Goal: Find specific page/section: Find specific page/section

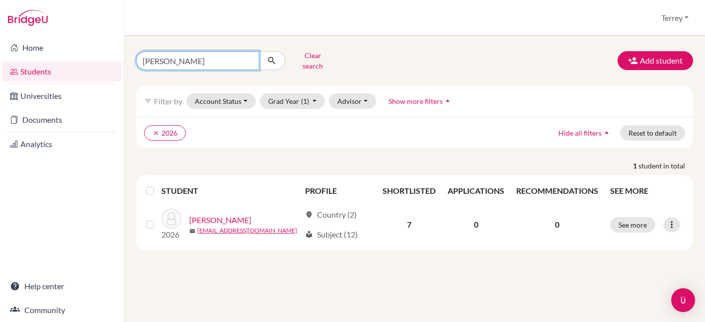
click at [249, 59] on input "[PERSON_NAME]" at bounding box center [197, 60] width 123 height 19
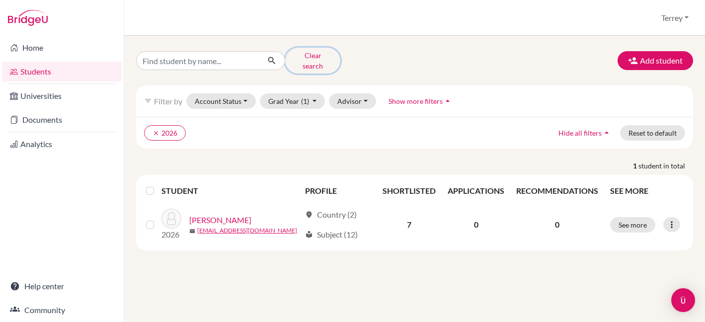
click at [300, 56] on button "Clear search" at bounding box center [312, 61] width 55 height 26
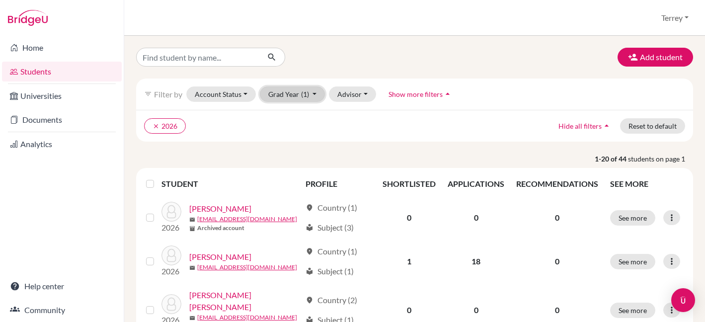
click at [275, 97] on button "Grad Year (1)" at bounding box center [293, 93] width 66 height 15
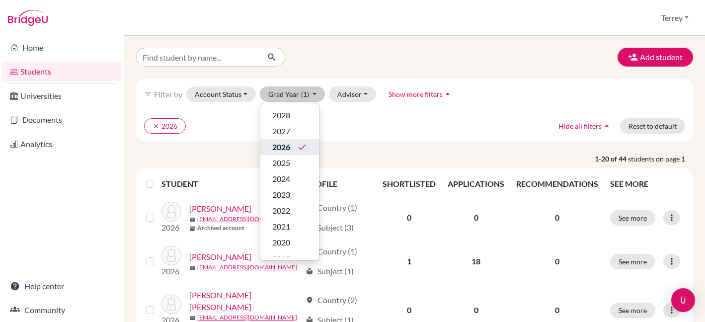
click at [278, 151] on span "2026" at bounding box center [281, 147] width 18 height 12
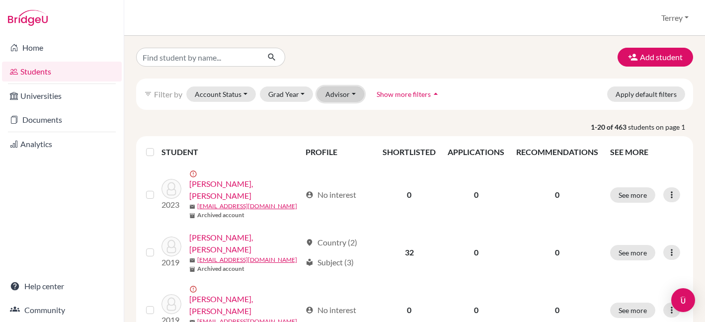
click at [344, 97] on button "Advisor" at bounding box center [340, 93] width 47 height 15
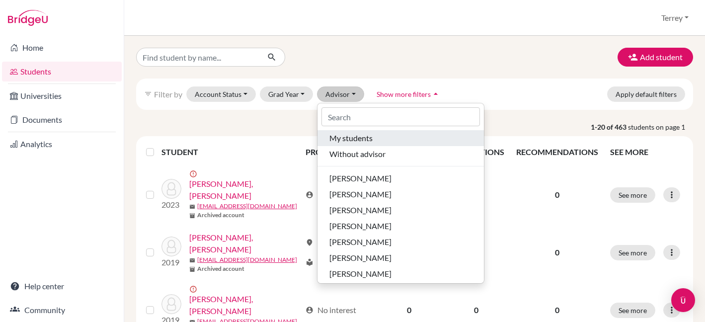
click at [345, 139] on span "My students" at bounding box center [350, 138] width 43 height 12
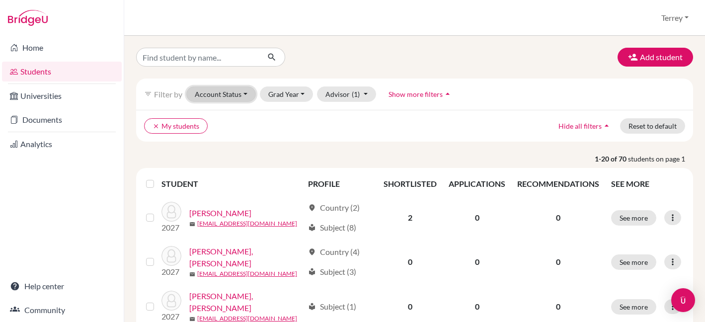
click at [243, 91] on button "Account Status" at bounding box center [221, 93] width 70 height 15
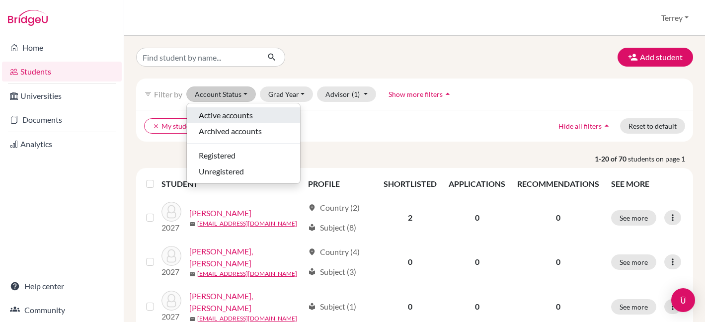
click at [240, 118] on span "Active accounts" at bounding box center [226, 115] width 54 height 12
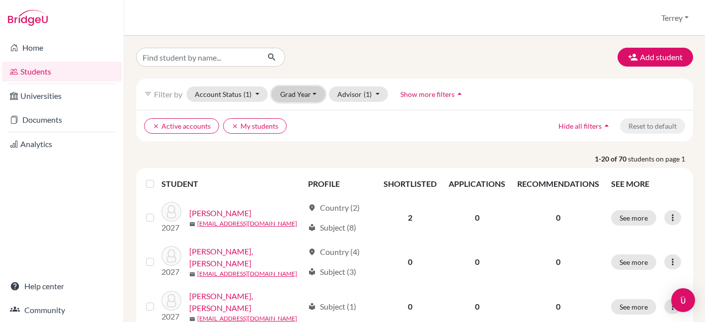
click at [308, 96] on button "Grad Year" at bounding box center [299, 93] width 54 height 15
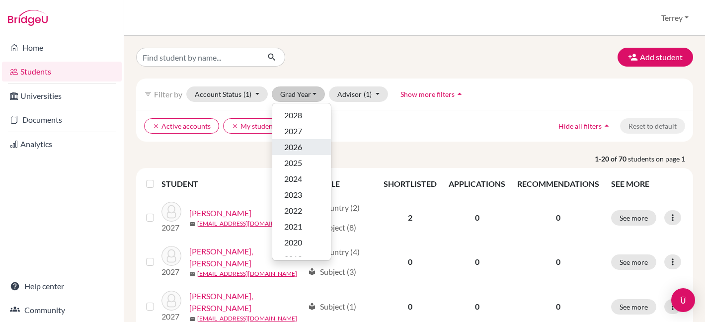
click at [305, 143] on div "2026" at bounding box center [301, 147] width 35 height 12
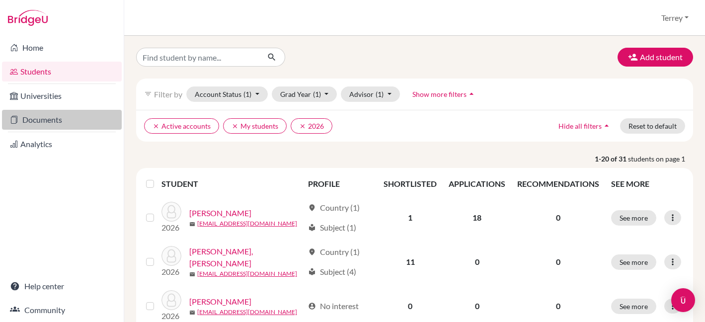
click at [56, 123] on link "Documents" at bounding box center [62, 120] width 120 height 20
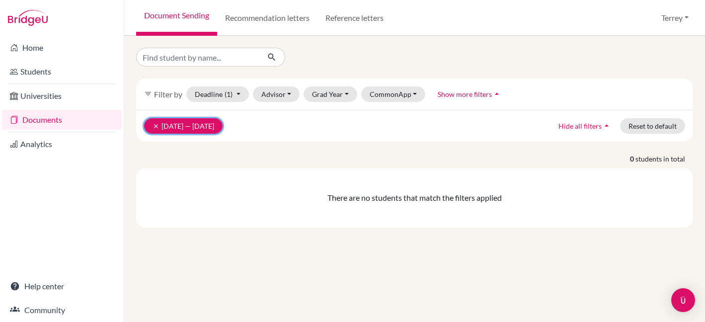
click at [149, 124] on button "clear [DATE] — [DATE]" at bounding box center [183, 125] width 79 height 15
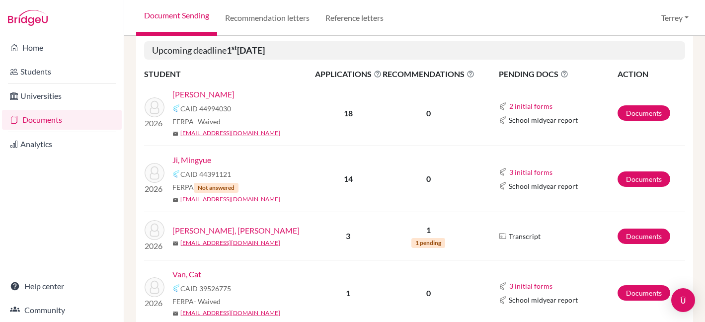
scroll to position [237, 0]
